Goal: Use online tool/utility: Use online tool/utility

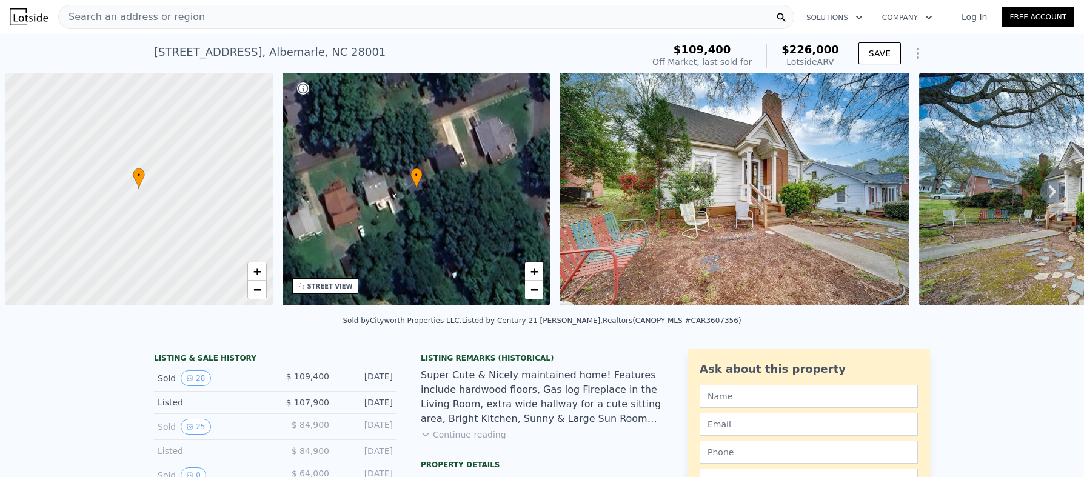
scroll to position [0, 5]
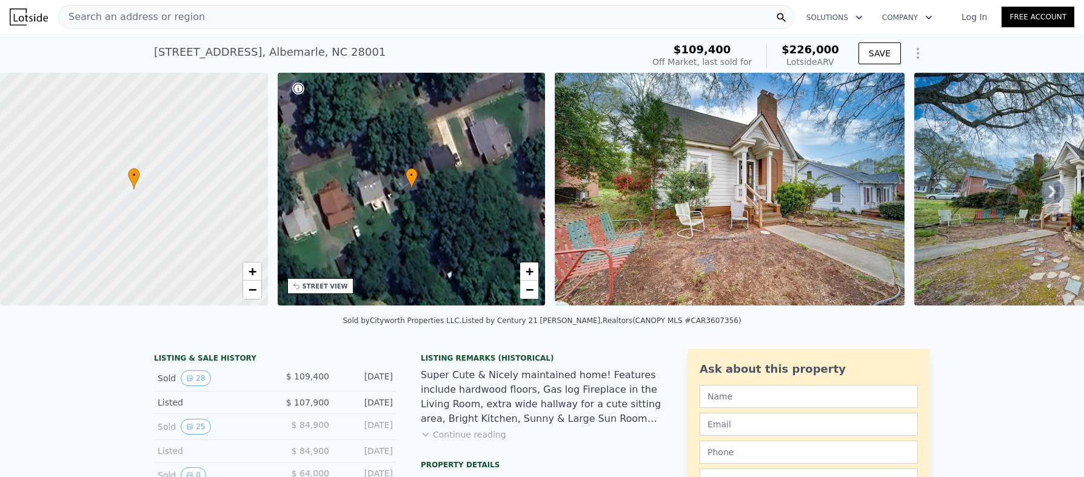
click at [1042, 196] on icon at bounding box center [1052, 191] width 24 height 24
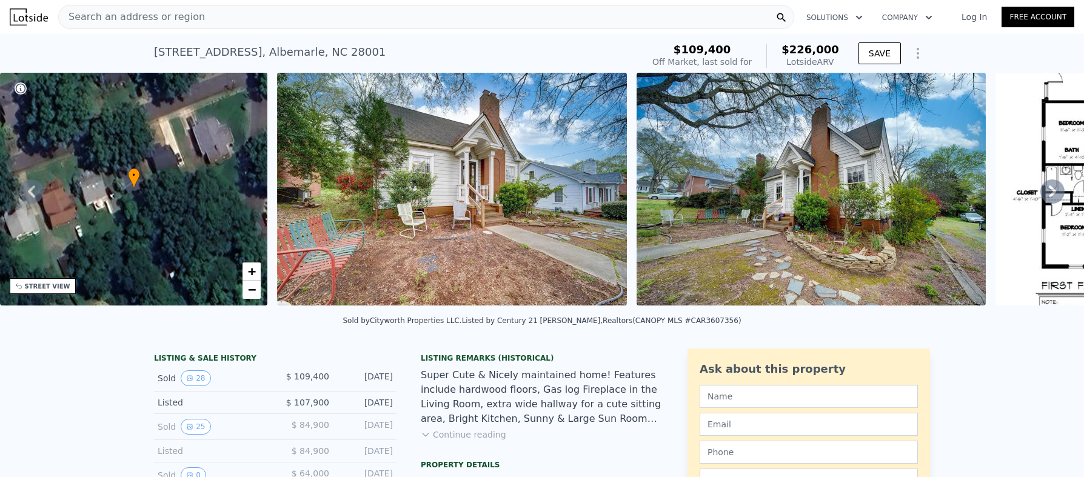
click at [1042, 196] on icon at bounding box center [1052, 191] width 24 height 24
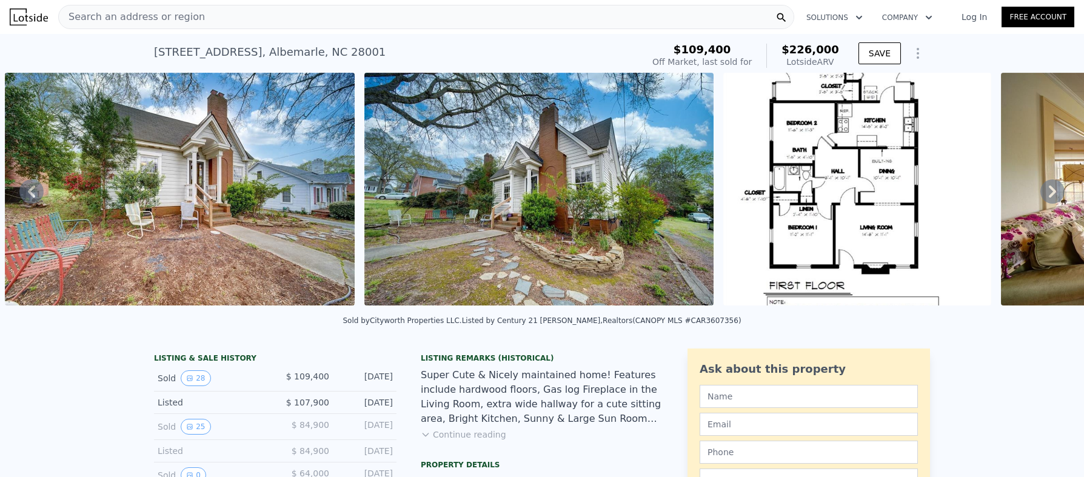
click at [1042, 196] on icon at bounding box center [1052, 191] width 24 height 24
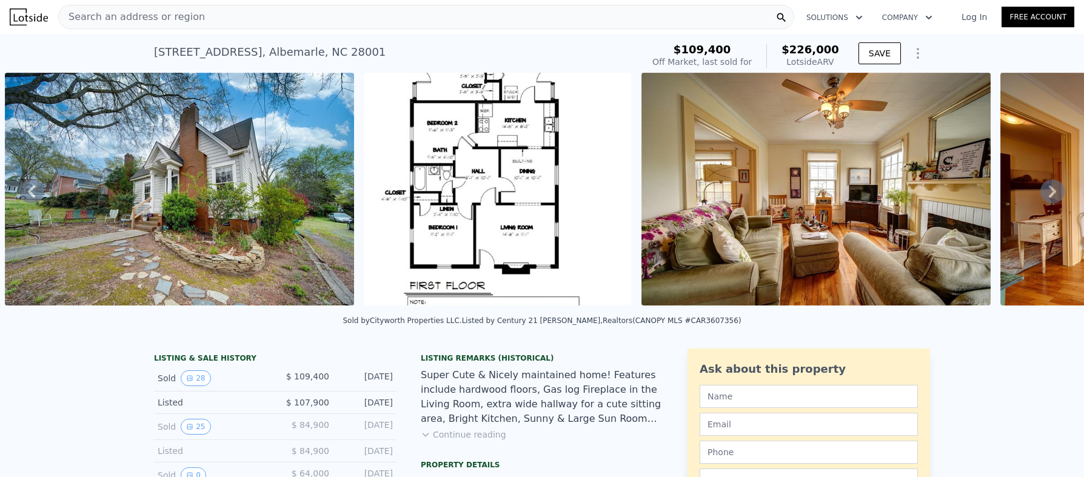
click at [1042, 196] on icon at bounding box center [1052, 191] width 24 height 24
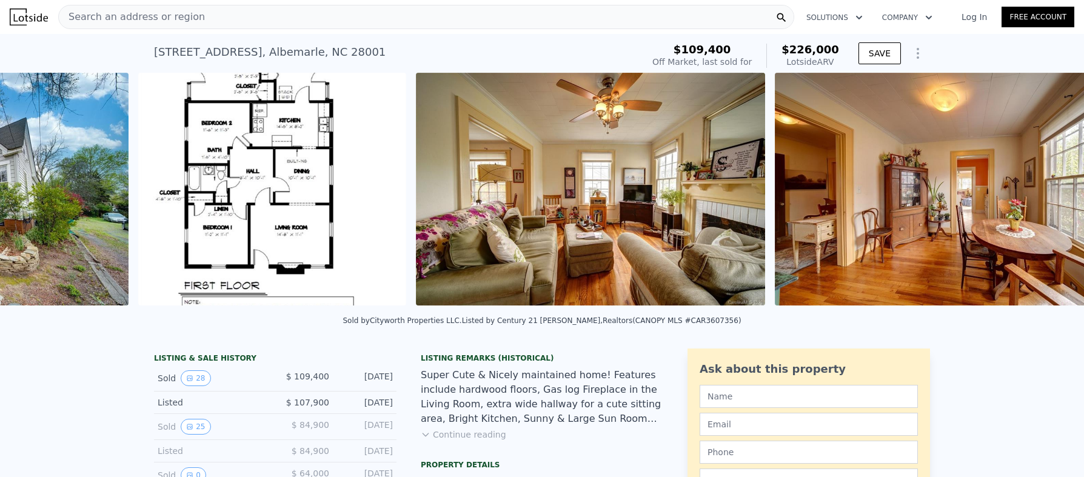
scroll to position [0, 1273]
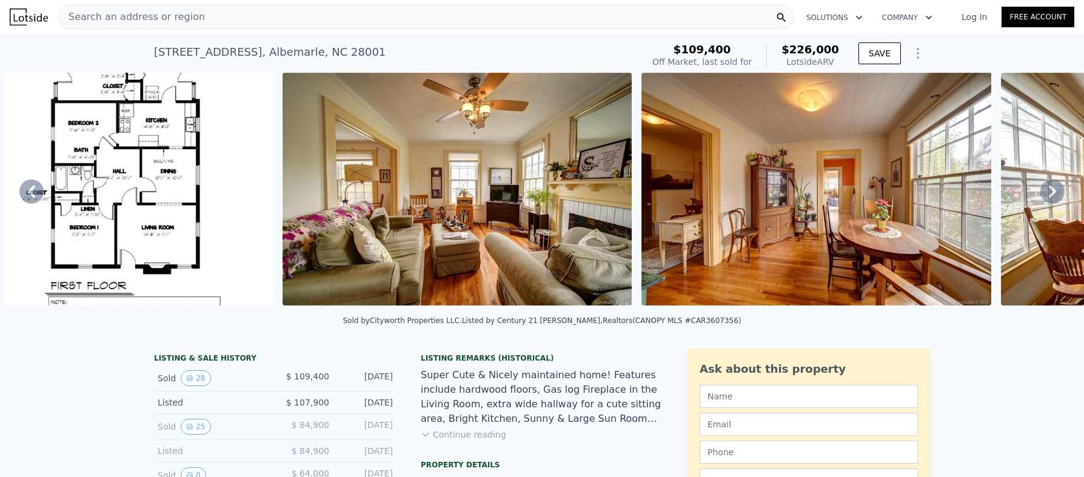
click at [1042, 196] on icon at bounding box center [1052, 191] width 24 height 24
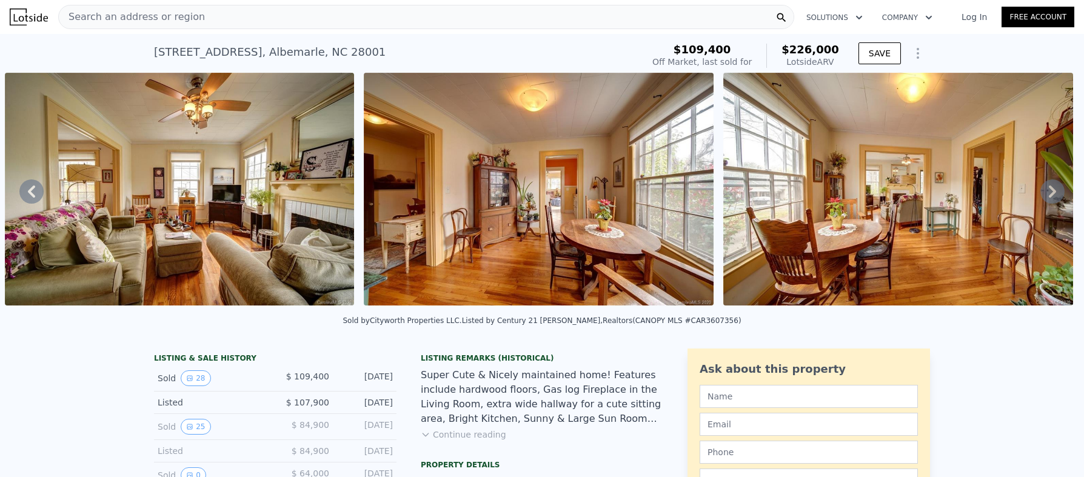
click at [1042, 196] on icon at bounding box center [1052, 191] width 24 height 24
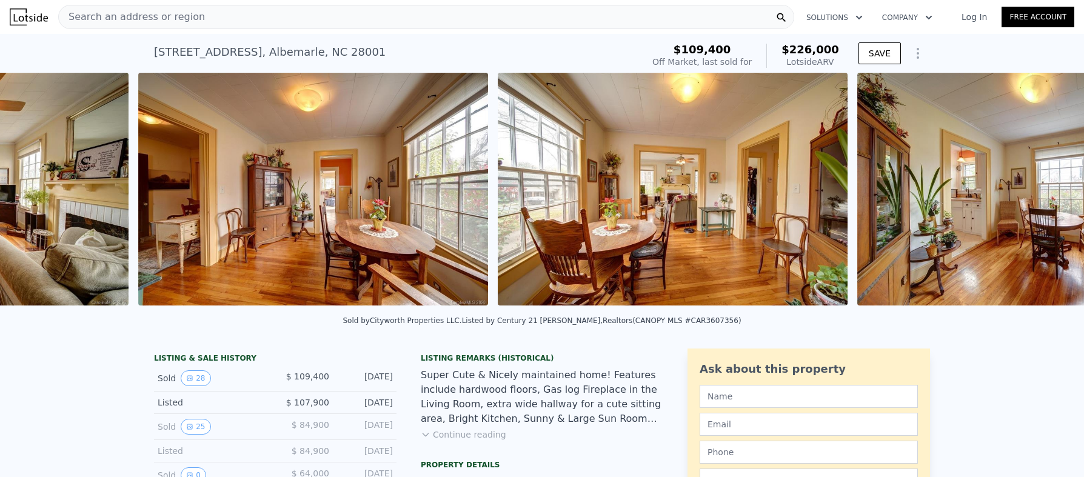
scroll to position [0, 1909]
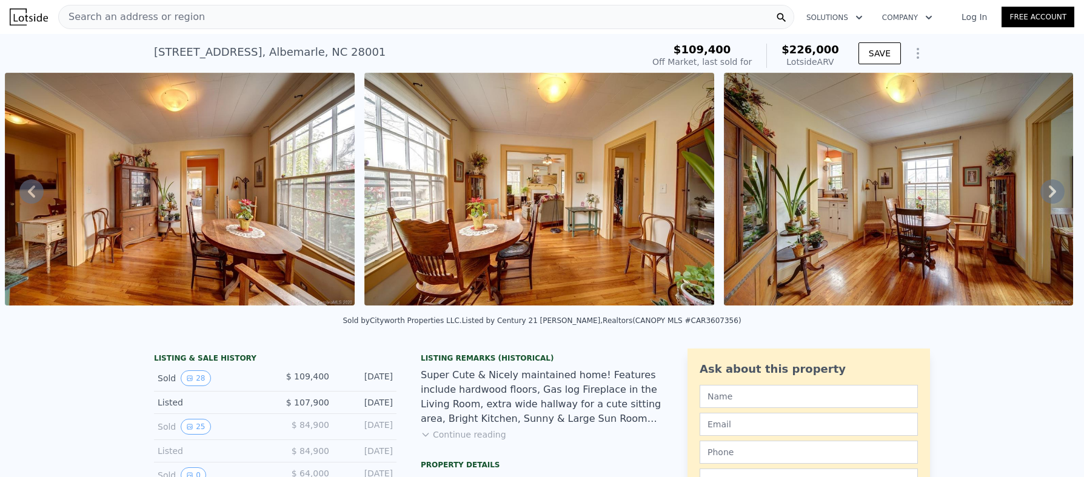
click at [1042, 196] on div "• + − • + − STREET VIEW Loading... SATELLITE VIEW" at bounding box center [542, 191] width 1084 height 237
click at [1042, 196] on icon at bounding box center [1052, 191] width 24 height 24
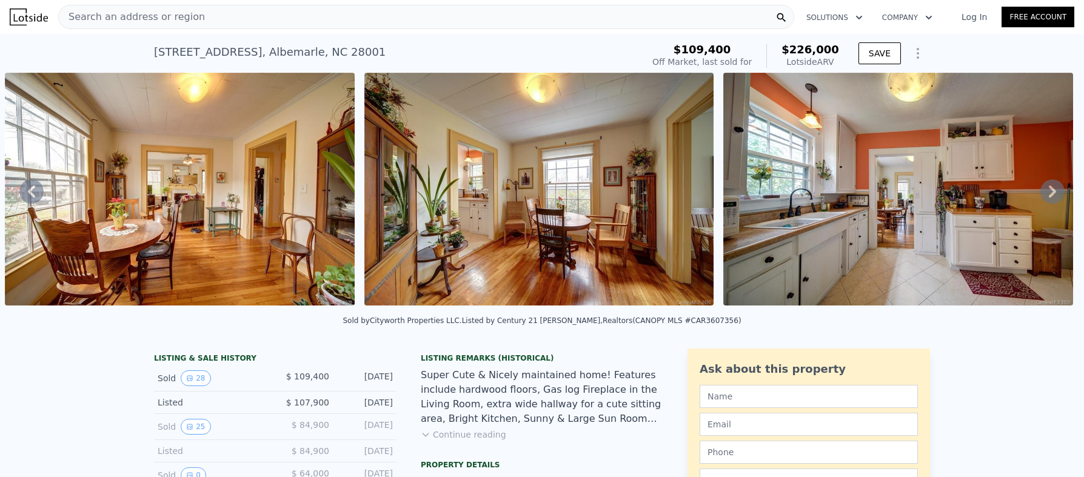
click at [1042, 196] on icon at bounding box center [1052, 191] width 24 height 24
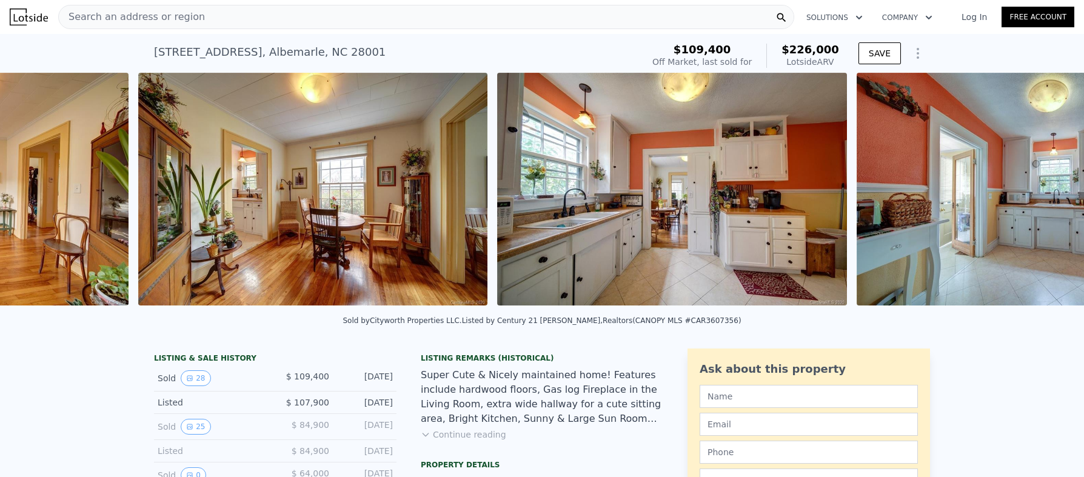
scroll to position [0, 2628]
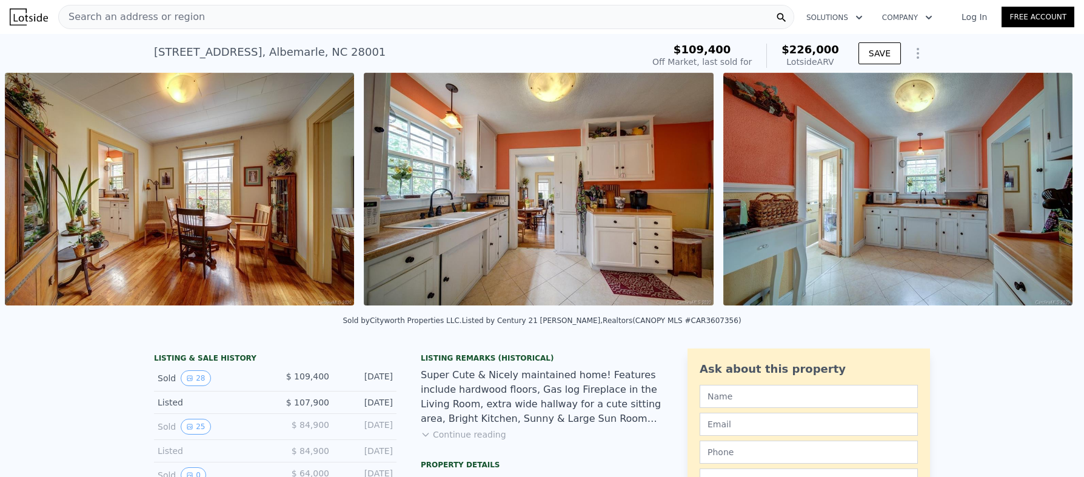
click at [1043, 195] on div "• + − • + − STREET VIEW Loading... SATELLITE VIEW" at bounding box center [542, 191] width 1084 height 237
click at [1043, 195] on icon at bounding box center [1052, 191] width 24 height 24
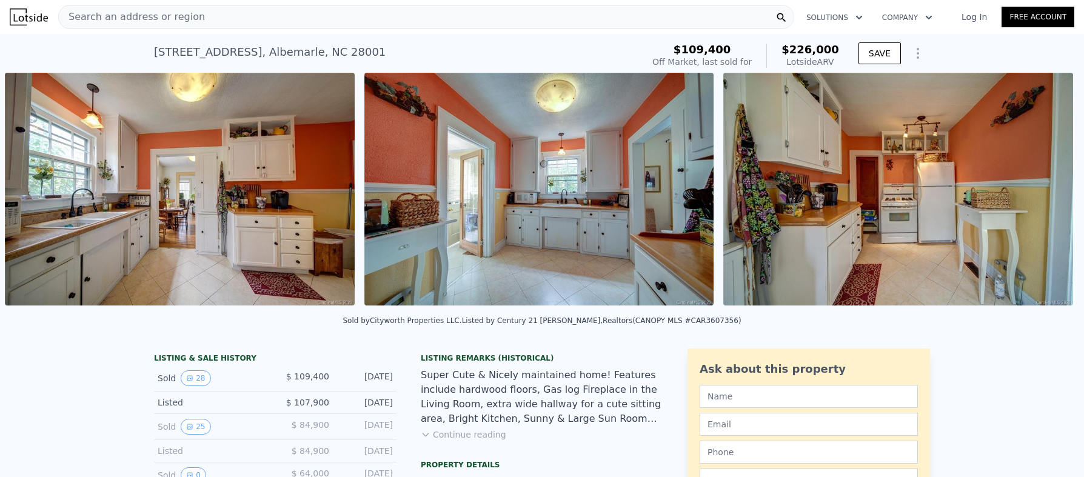
click at [1044, 195] on div "• + − • + − STREET VIEW Loading... SATELLITE VIEW" at bounding box center [542, 191] width 1084 height 237
click at [1048, 195] on icon at bounding box center [1051, 191] width 7 height 12
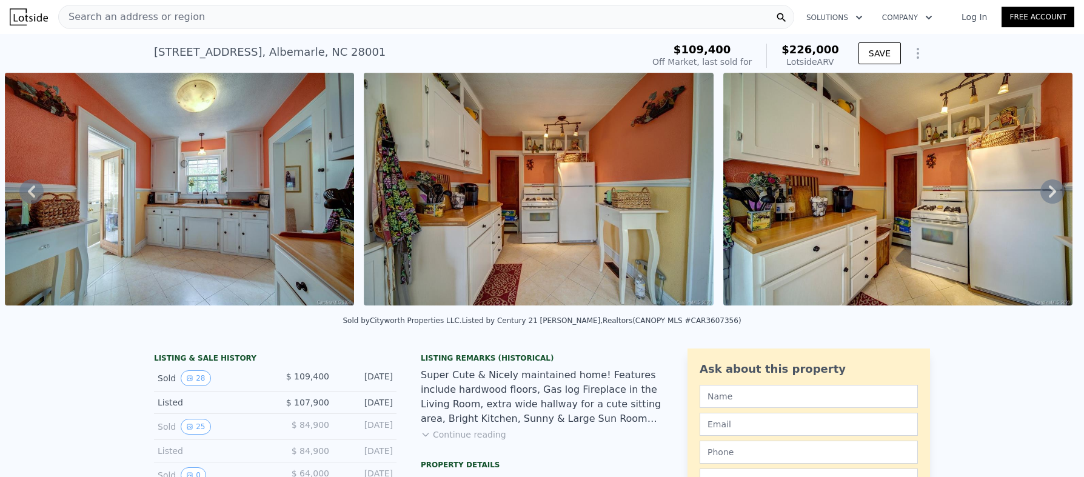
click at [1048, 195] on icon at bounding box center [1051, 191] width 7 height 12
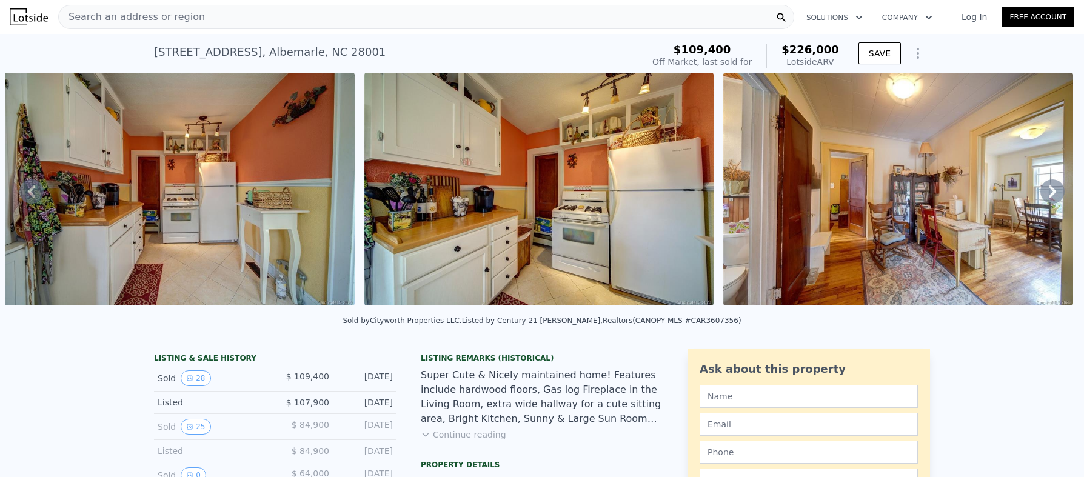
click at [1048, 195] on icon at bounding box center [1051, 191] width 7 height 12
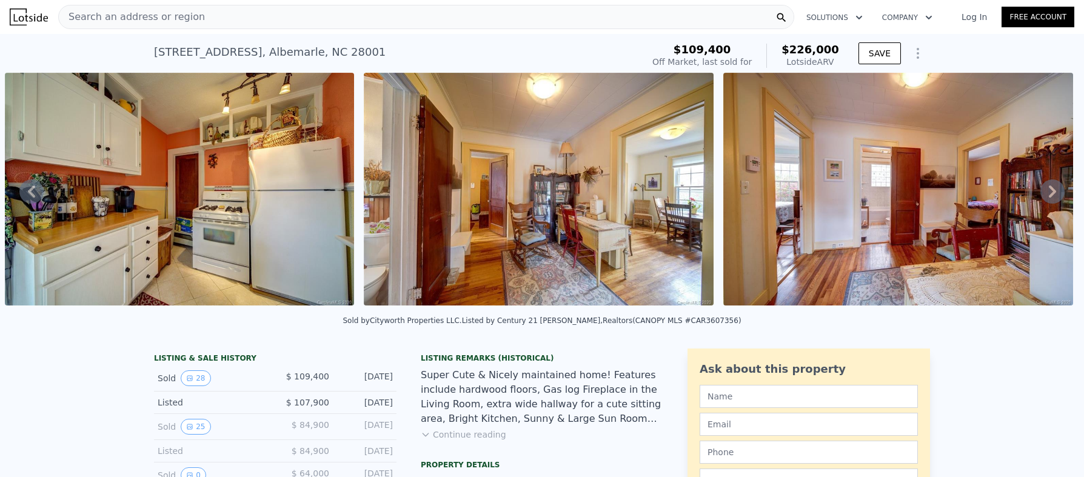
click at [1048, 195] on icon at bounding box center [1051, 191] width 7 height 12
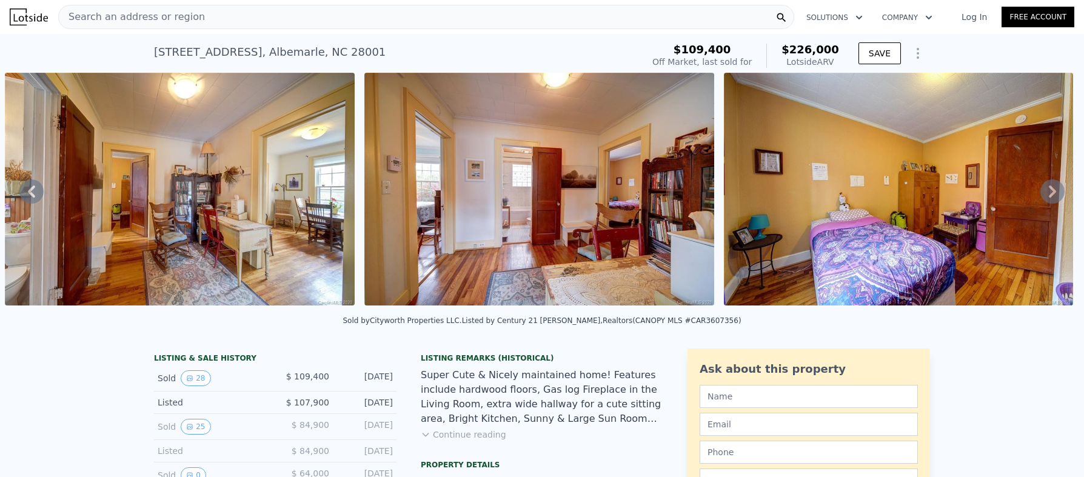
click at [1048, 195] on icon at bounding box center [1051, 191] width 7 height 12
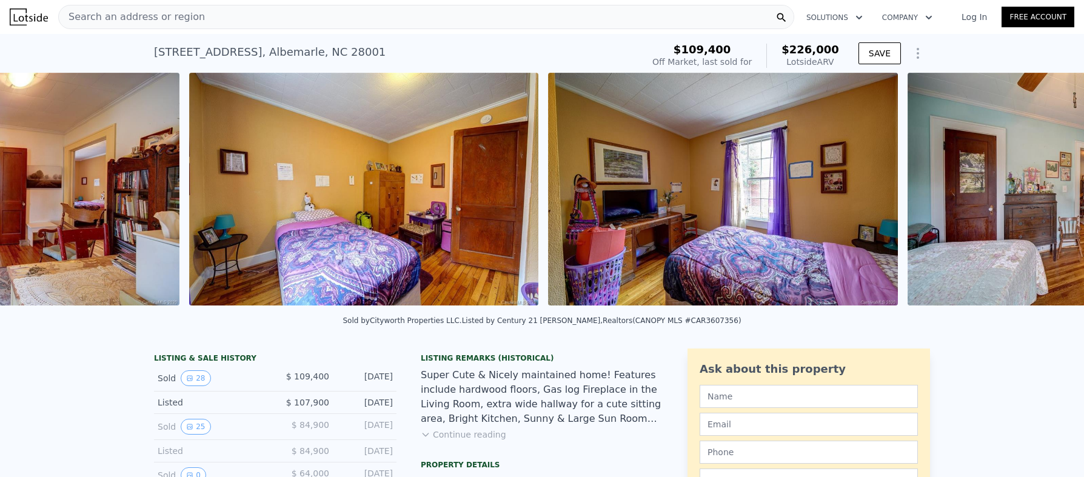
scroll to position [0, 5142]
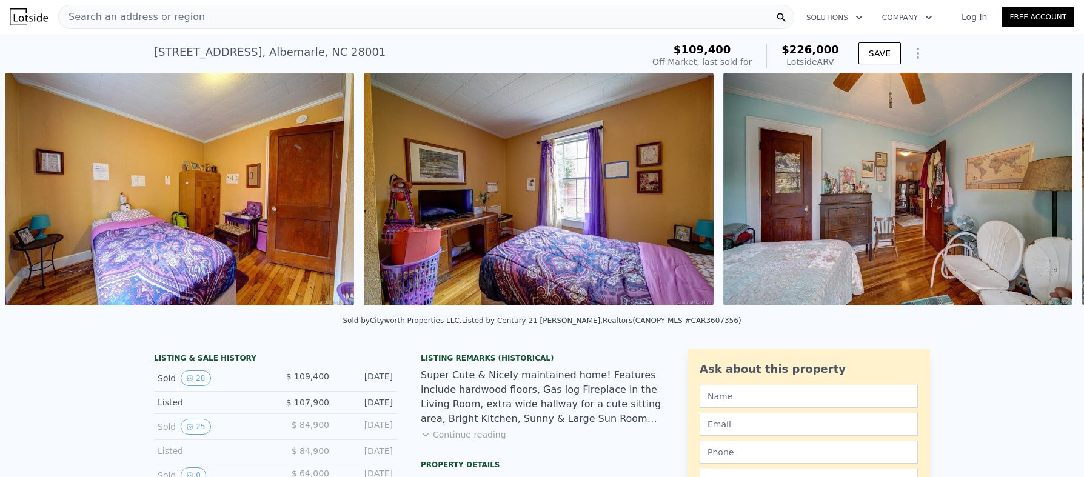
click at [1044, 195] on div "• + − • + − STREET VIEW Loading... SATELLITE VIEW" at bounding box center [542, 191] width 1084 height 237
click at [1048, 195] on icon at bounding box center [1051, 191] width 7 height 12
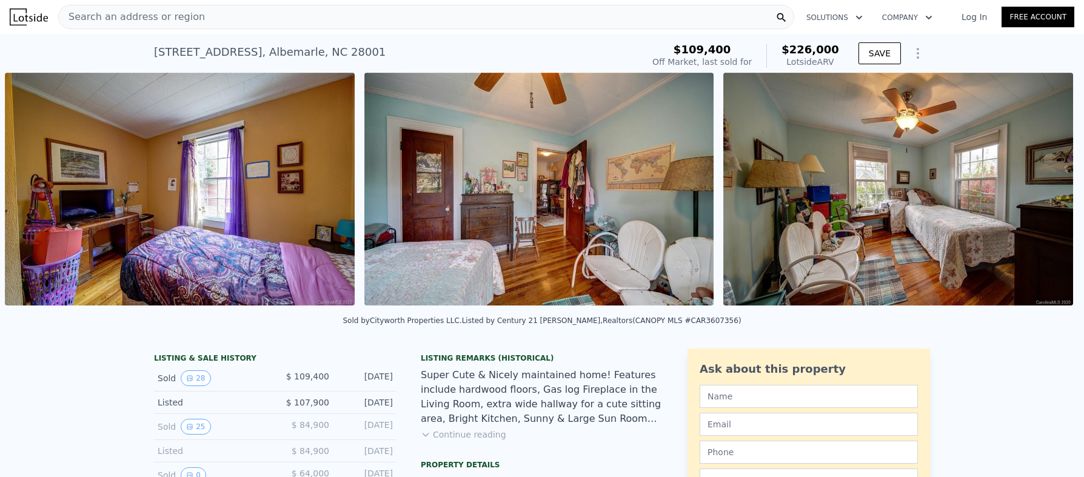
click at [1044, 195] on div "• + − • + − STREET VIEW Loading... SATELLITE VIEW" at bounding box center [542, 191] width 1084 height 237
click at [1048, 195] on icon at bounding box center [1051, 191] width 7 height 12
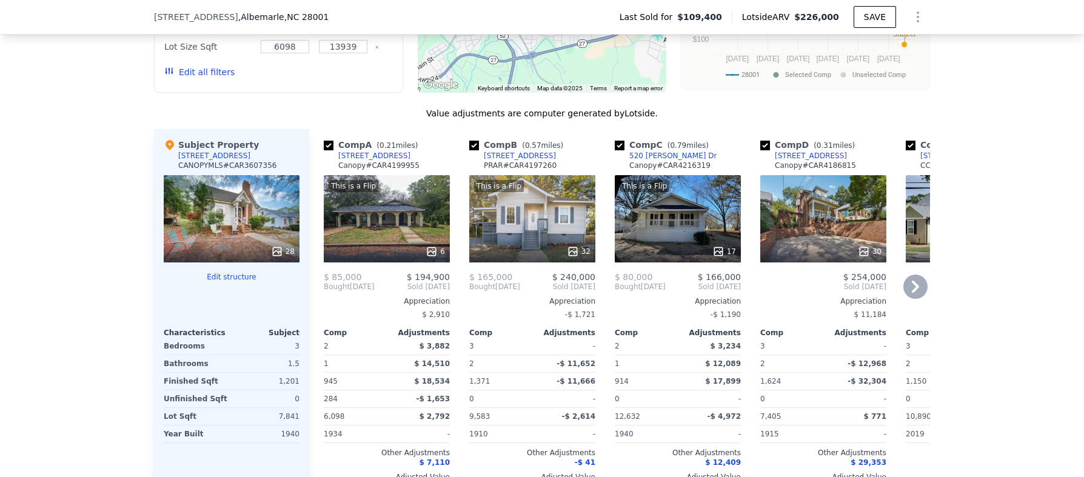
scroll to position [1296, 0]
click at [914, 296] on icon at bounding box center [915, 286] width 24 height 24
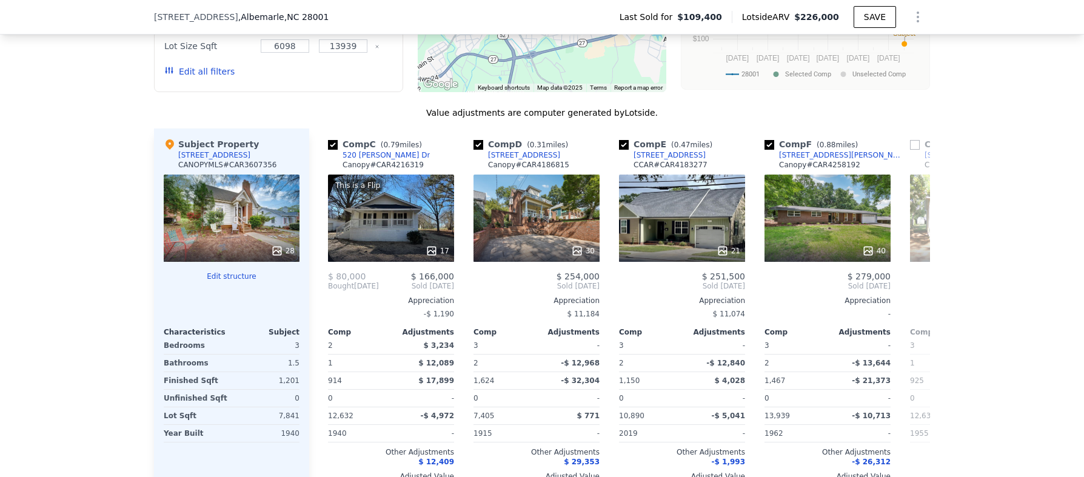
scroll to position [0, 291]
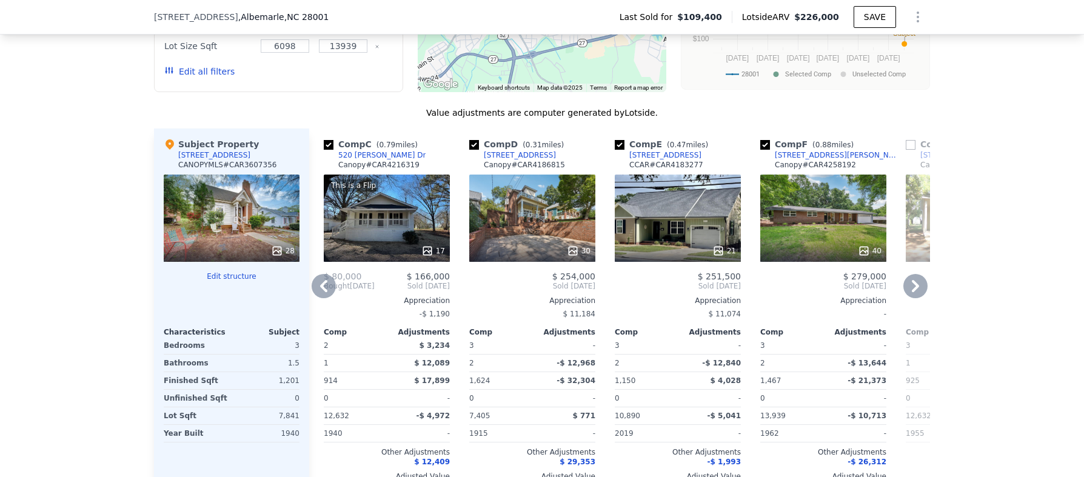
click at [914, 296] on icon at bounding box center [915, 286] width 24 height 24
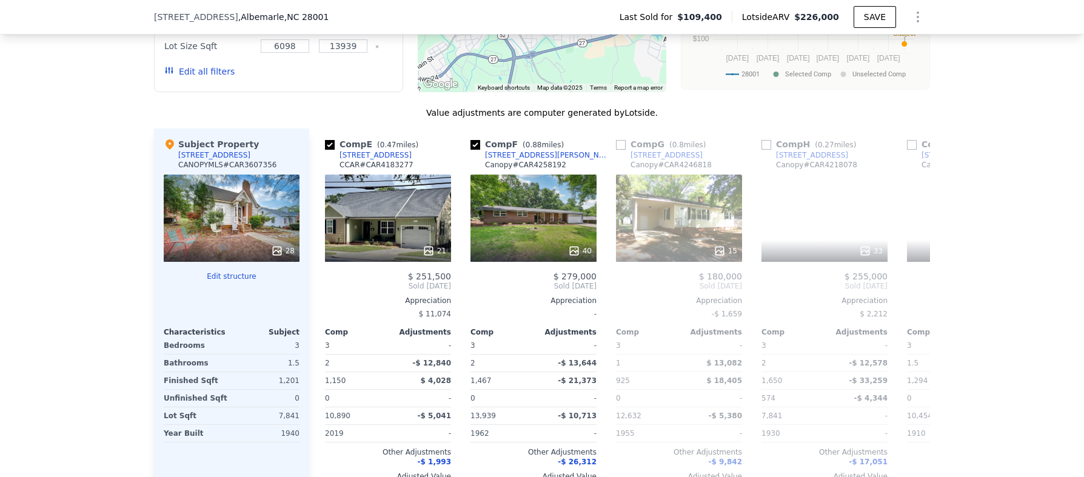
scroll to position [0, 582]
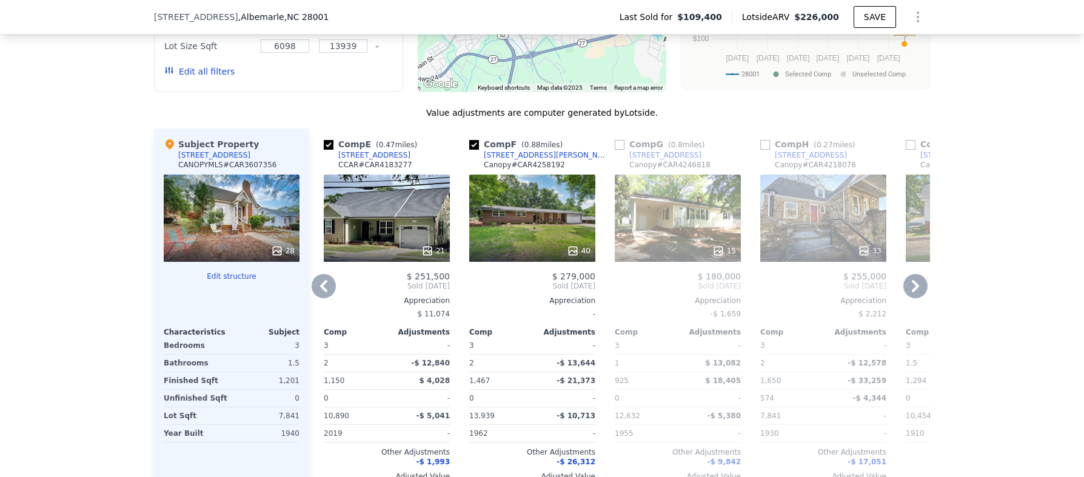
click at [914, 296] on icon at bounding box center [915, 286] width 24 height 24
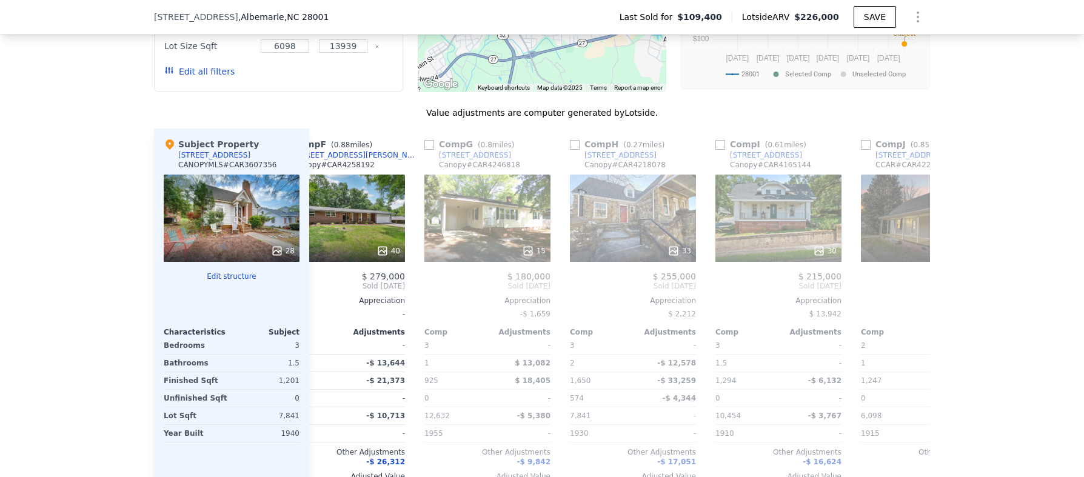
scroll to position [0, 873]
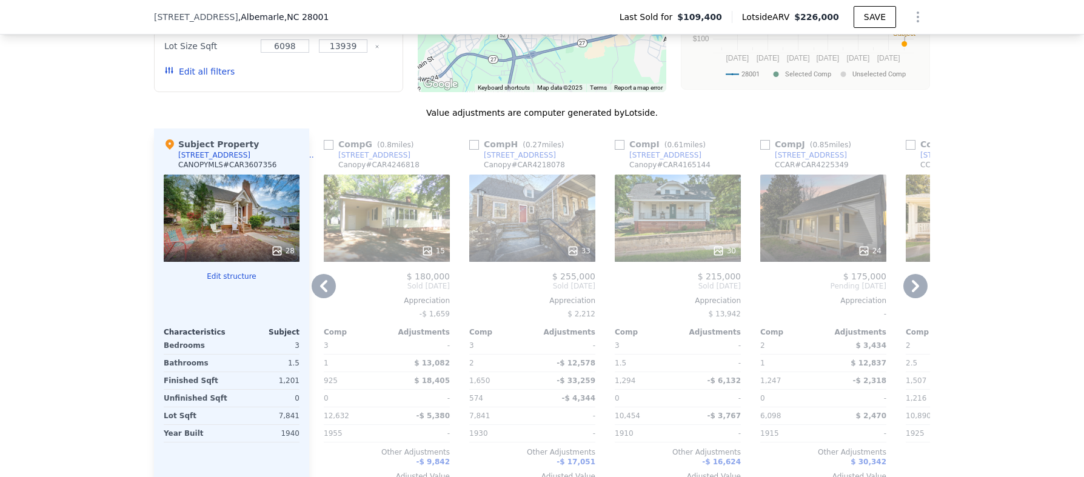
click at [914, 296] on icon at bounding box center [915, 286] width 24 height 24
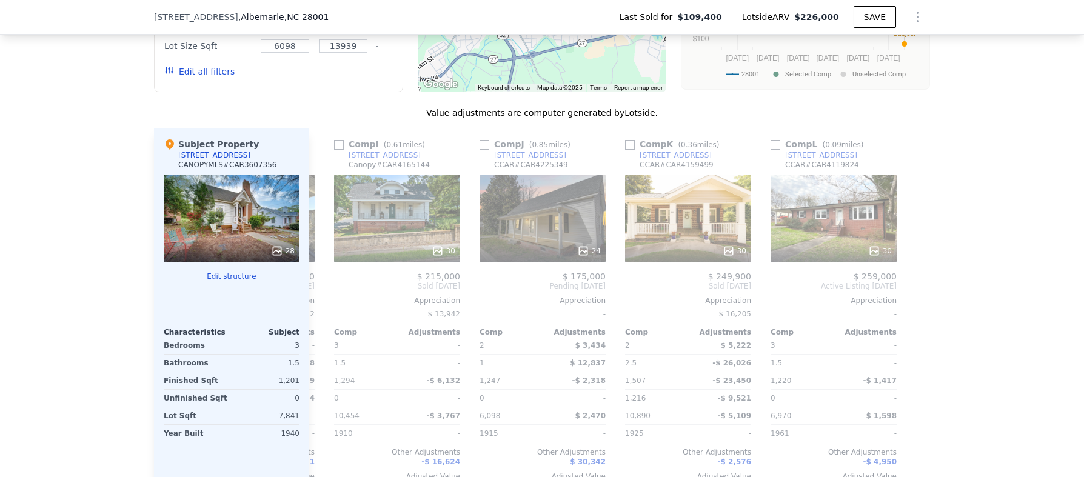
scroll to position [0, 1154]
